Goal: Information Seeking & Learning: Learn about a topic

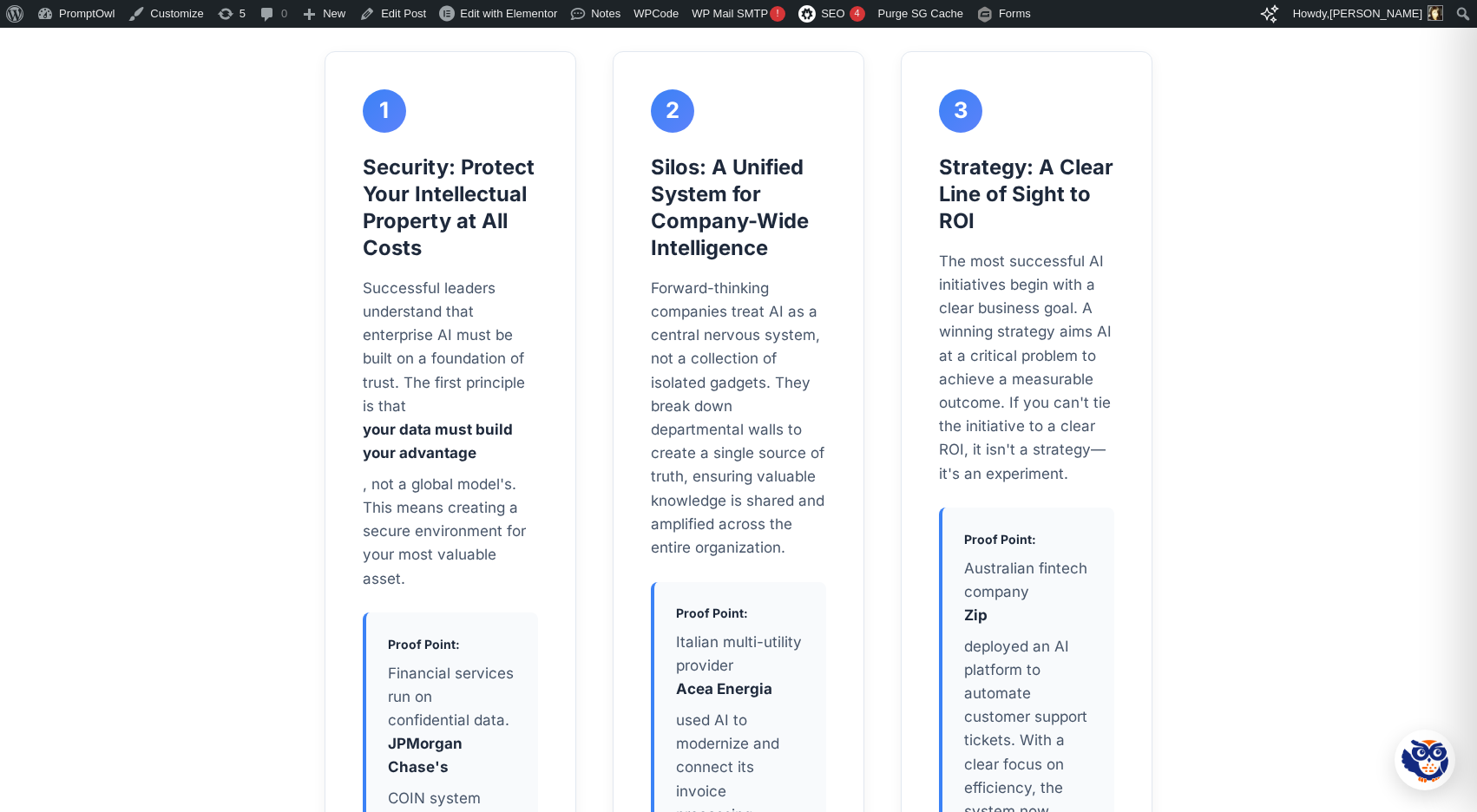
scroll to position [1842, 0]
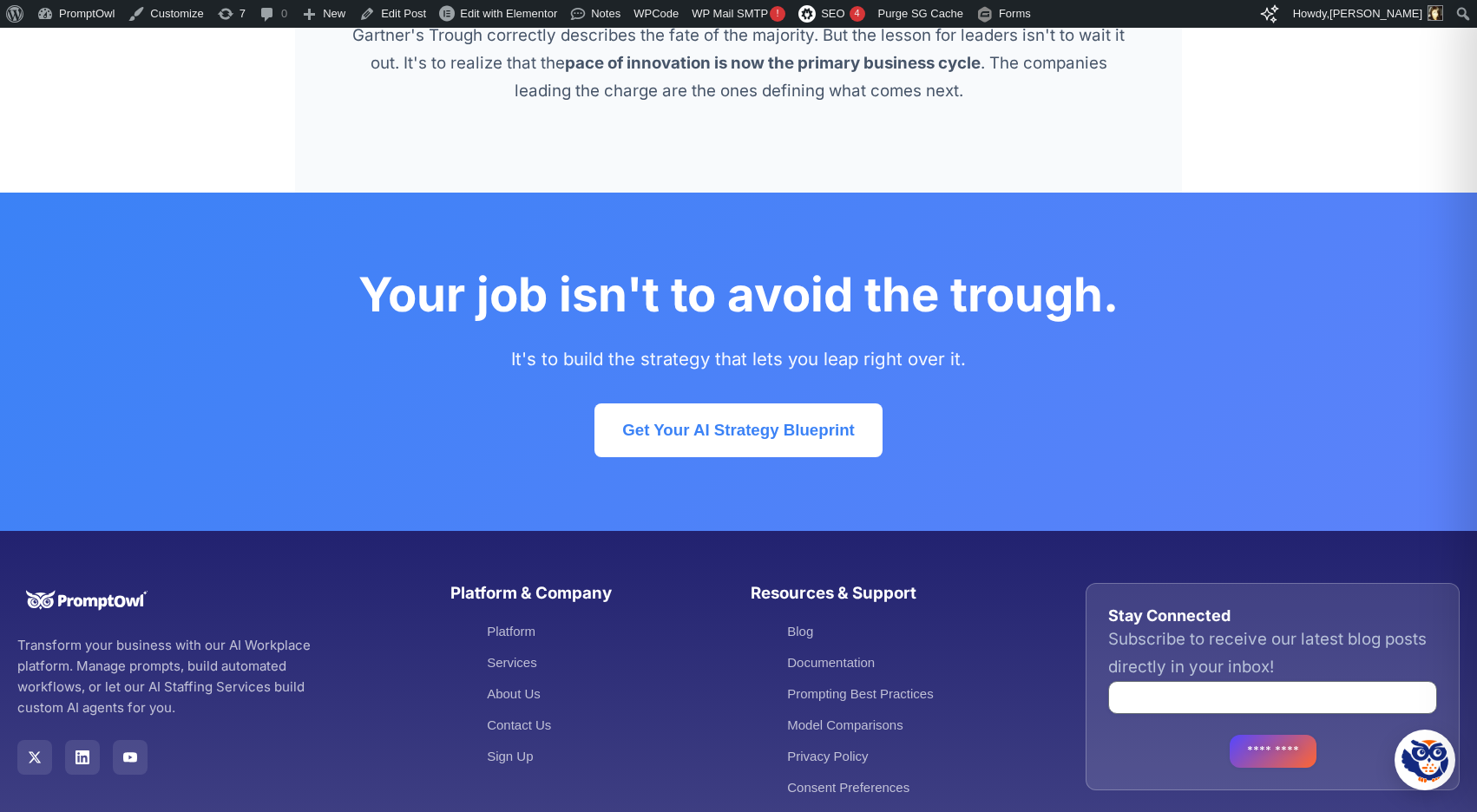
scroll to position [4732, 0]
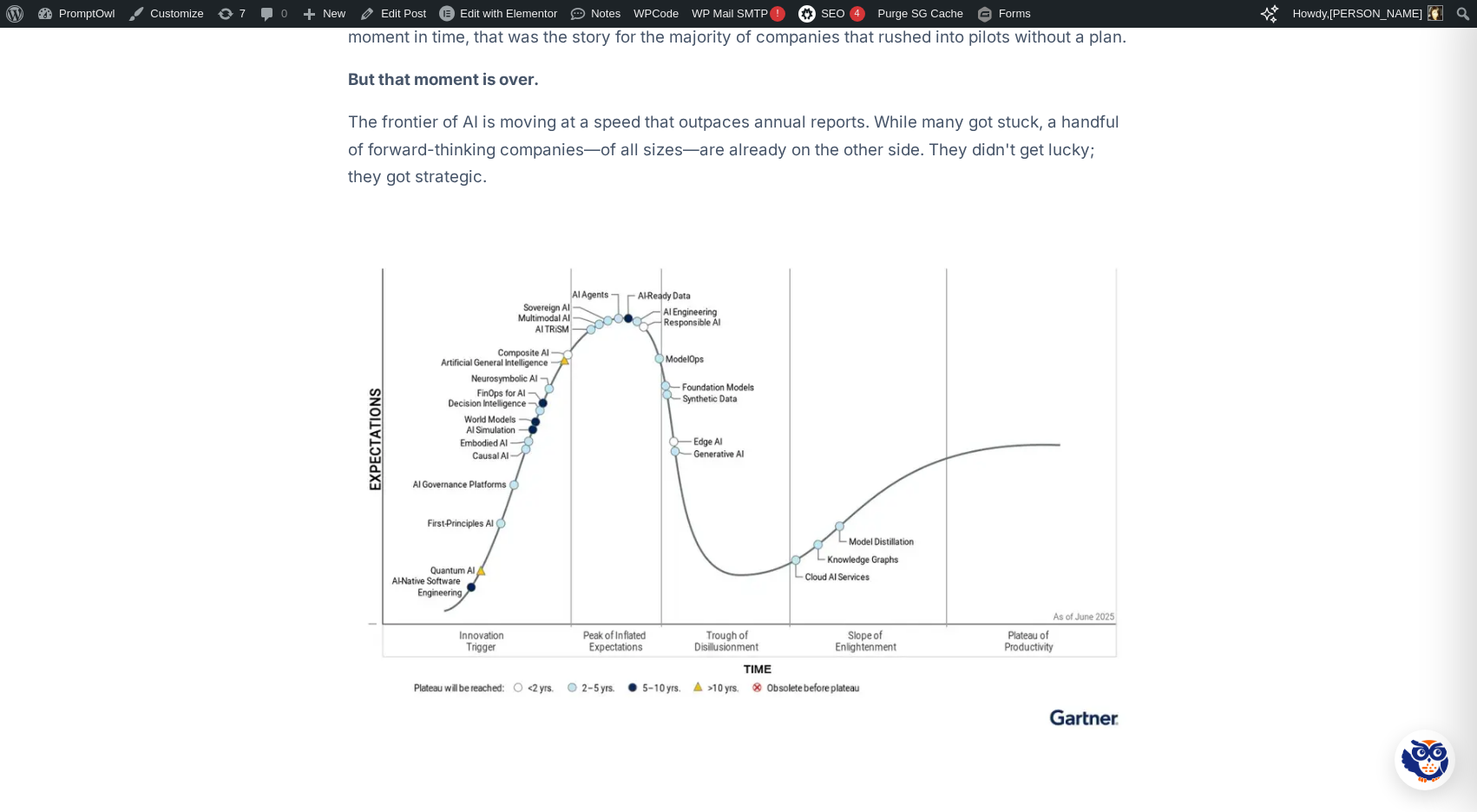
scroll to position [714, 0]
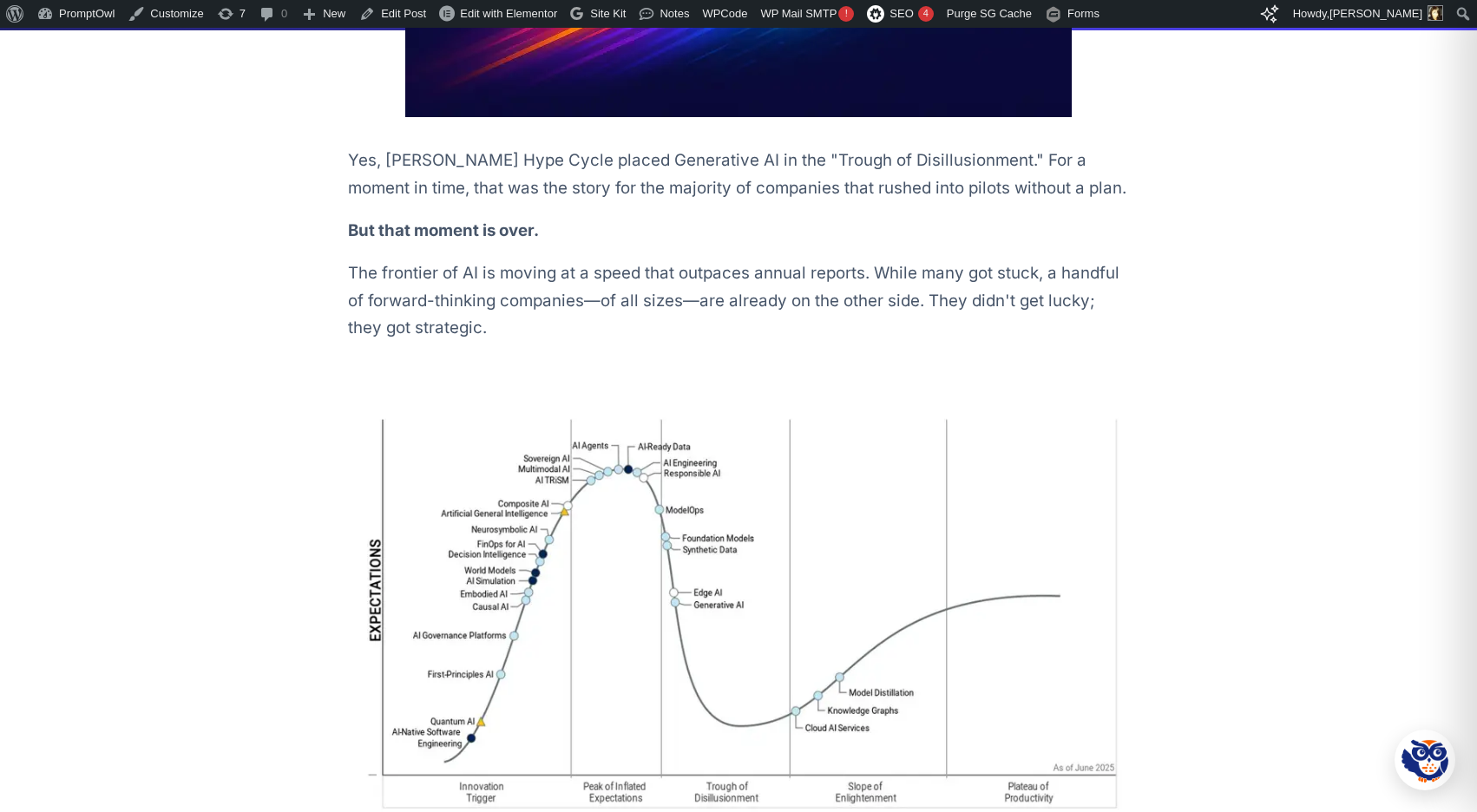
scroll to position [563, 0]
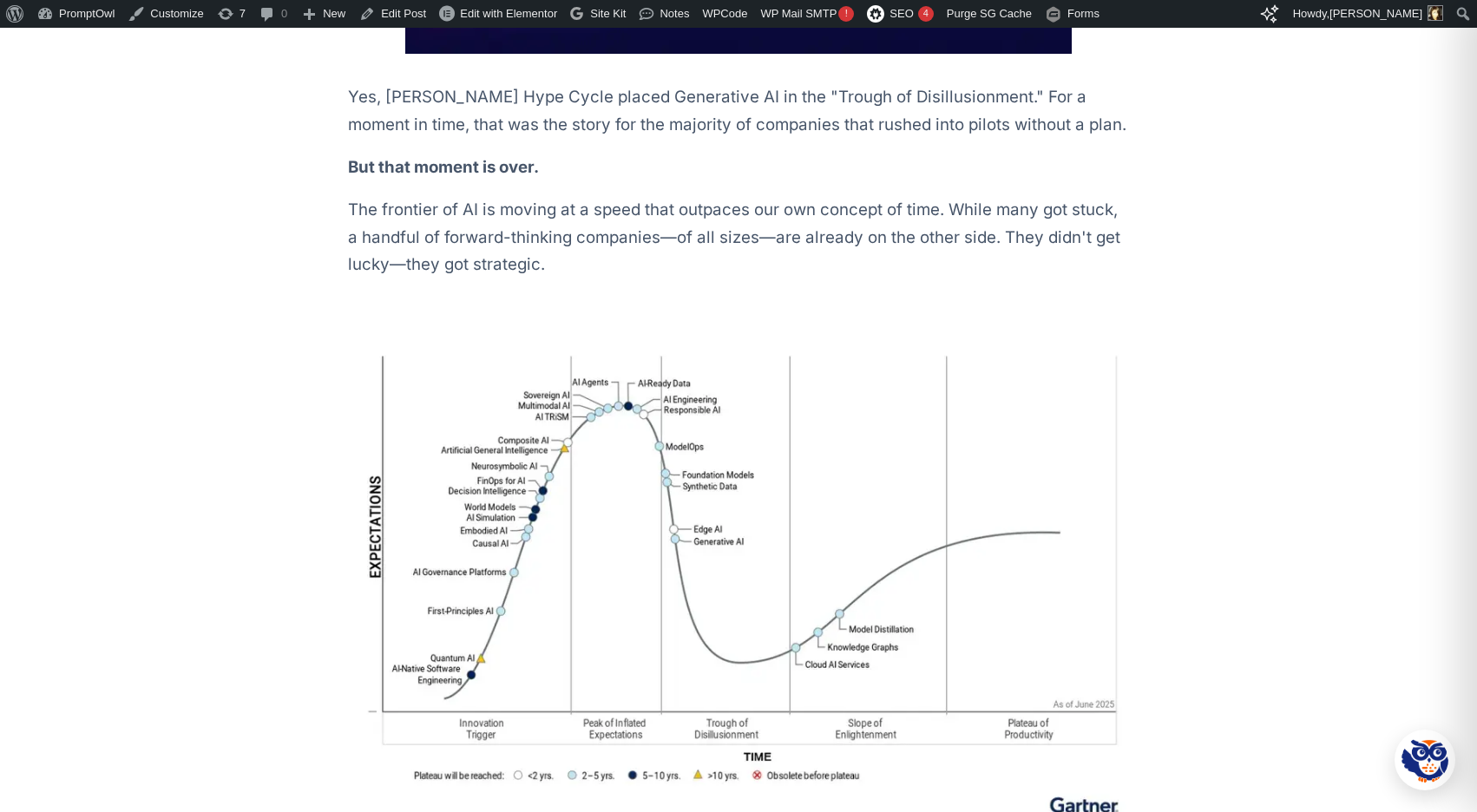
scroll to position [931, 0]
